Goal: Navigation & Orientation: Find specific page/section

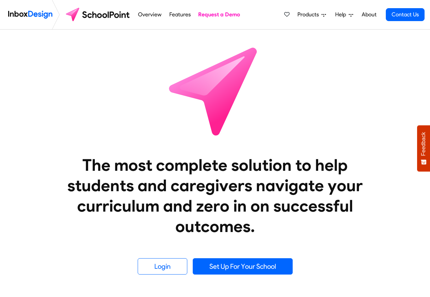
click at [304, 15] on span "Products" at bounding box center [310, 15] width 24 height 8
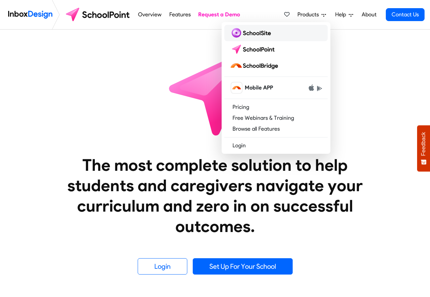
click at [259, 32] on img at bounding box center [252, 33] width 44 height 11
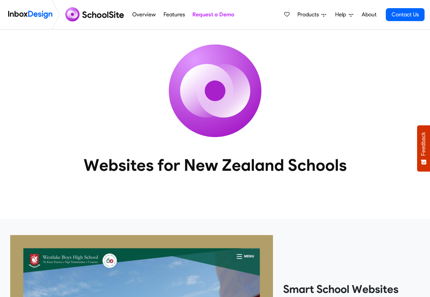
click at [320, 15] on span "Products" at bounding box center [310, 15] width 24 height 8
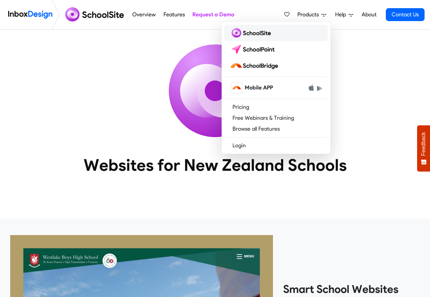
click at [250, 33] on img at bounding box center [252, 33] width 44 height 11
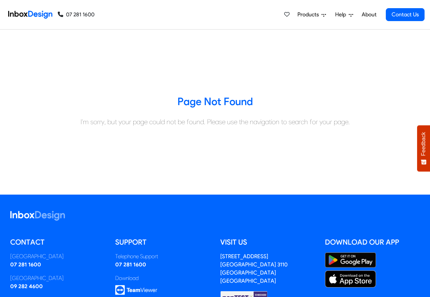
click at [315, 15] on span "Products" at bounding box center [310, 15] width 24 height 8
